Goal: Check status: Check status

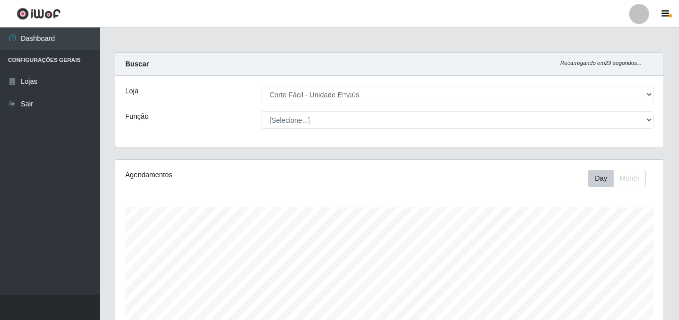
select select "201"
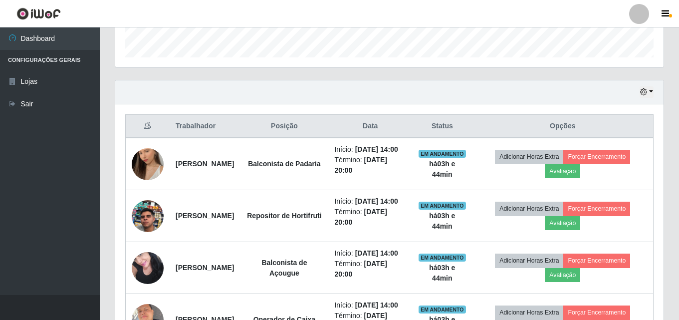
scroll to position [207, 548]
click at [649, 89] on button "button" at bounding box center [647, 91] width 14 height 11
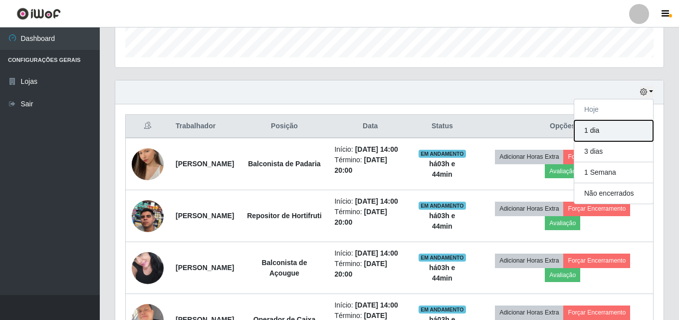
click at [614, 133] on button "1 dia" at bounding box center [613, 130] width 79 height 21
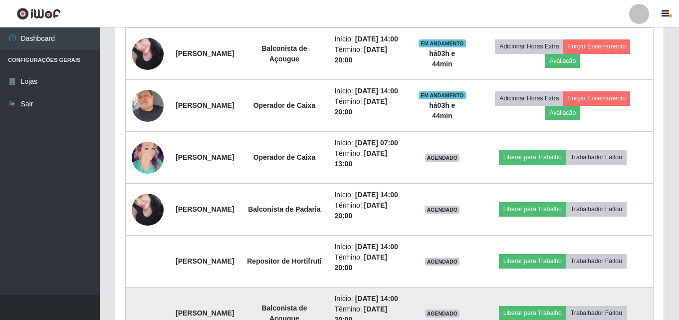
scroll to position [299, 0]
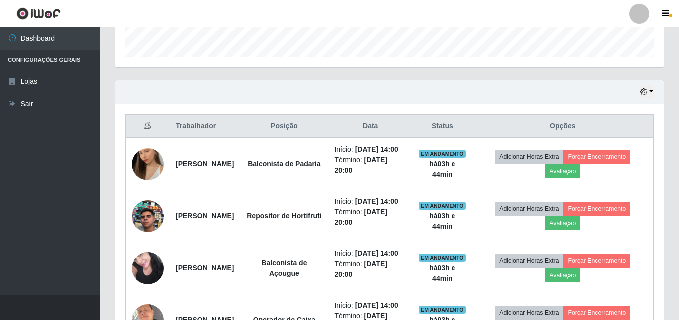
click at [639, 94] on div "Hoje 1 dia 3 dias 1 Semana Não encerrados" at bounding box center [389, 92] width 548 height 24
click at [647, 91] on icon "button" at bounding box center [643, 91] width 7 height 7
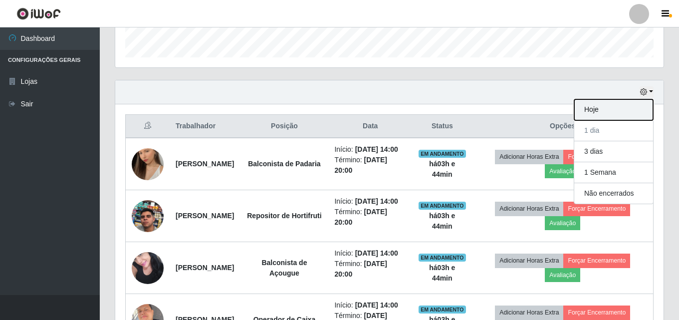
click at [615, 109] on button "Hoje" at bounding box center [613, 109] width 79 height 21
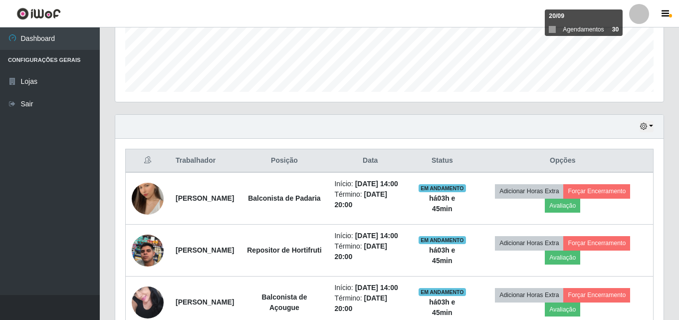
scroll to position [115, 0]
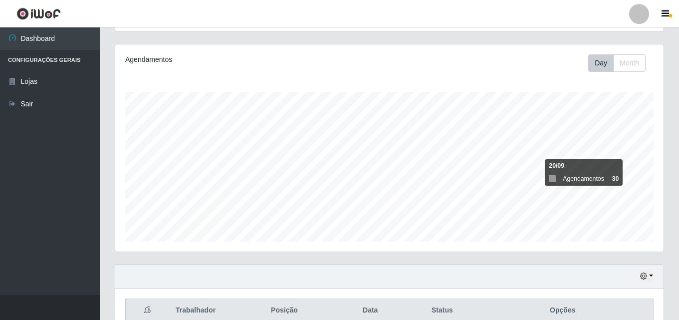
click at [485, 68] on div "Day Month" at bounding box center [502, 62] width 317 height 17
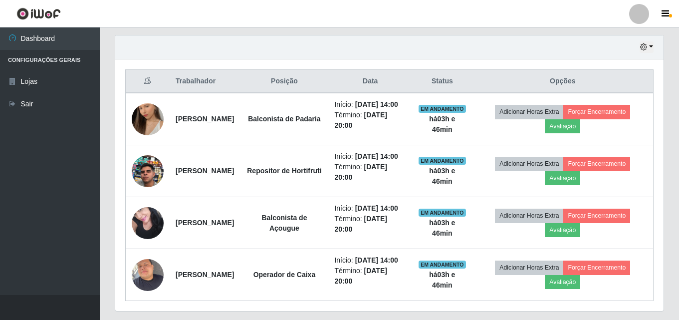
scroll to position [265, 0]
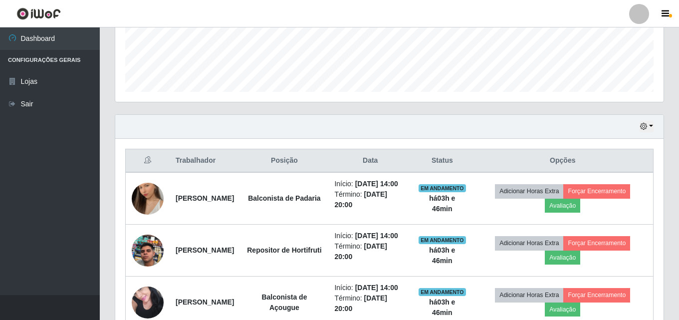
click at [651, 118] on div "Hoje 1 dia 3 dias 1 Semana Não encerrados" at bounding box center [389, 127] width 548 height 24
click at [642, 129] on icon "button" at bounding box center [643, 126] width 7 height 7
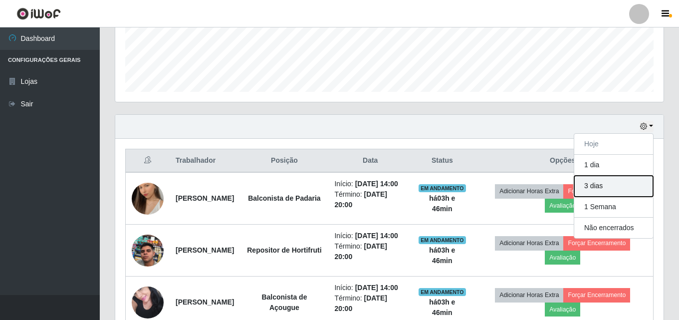
click at [612, 189] on button "3 dias" at bounding box center [613, 186] width 79 height 21
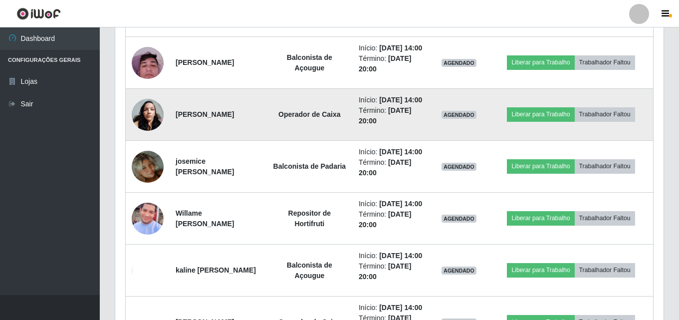
scroll to position [814, 0]
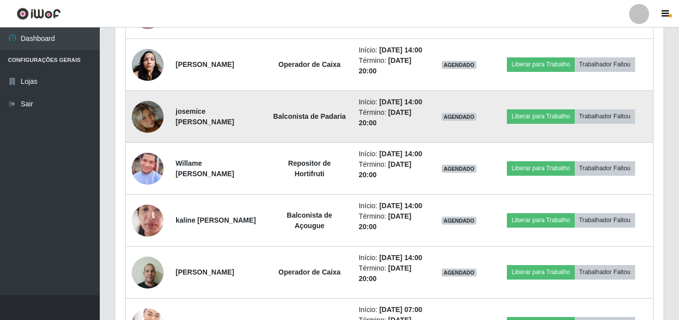
click at [149, 145] on img at bounding box center [148, 116] width 32 height 57
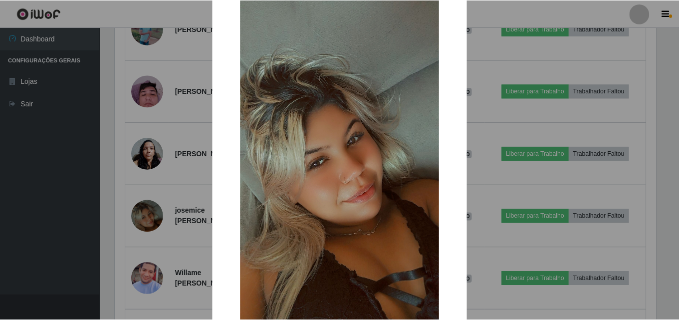
scroll to position [22, 0]
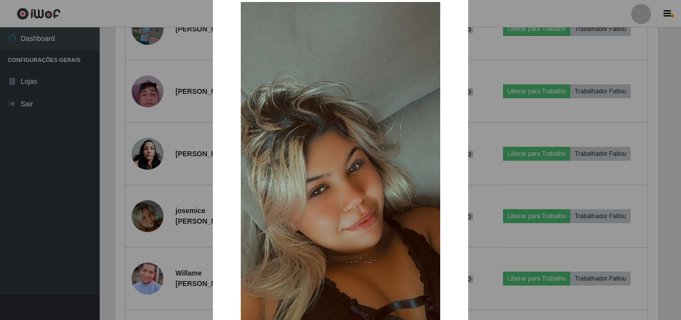
click at [180, 179] on div "× OK Cancel" at bounding box center [340, 160] width 681 height 320
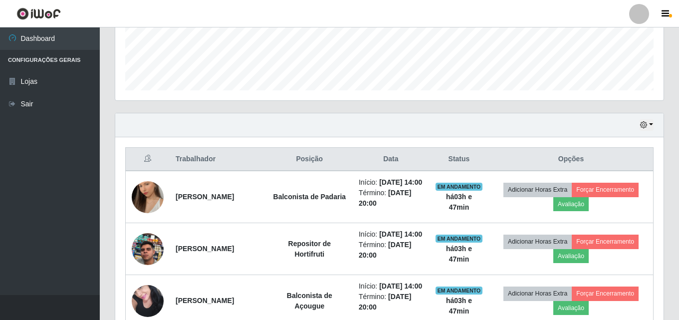
scroll to position [265, 0]
